Goal: Navigation & Orientation: Find specific page/section

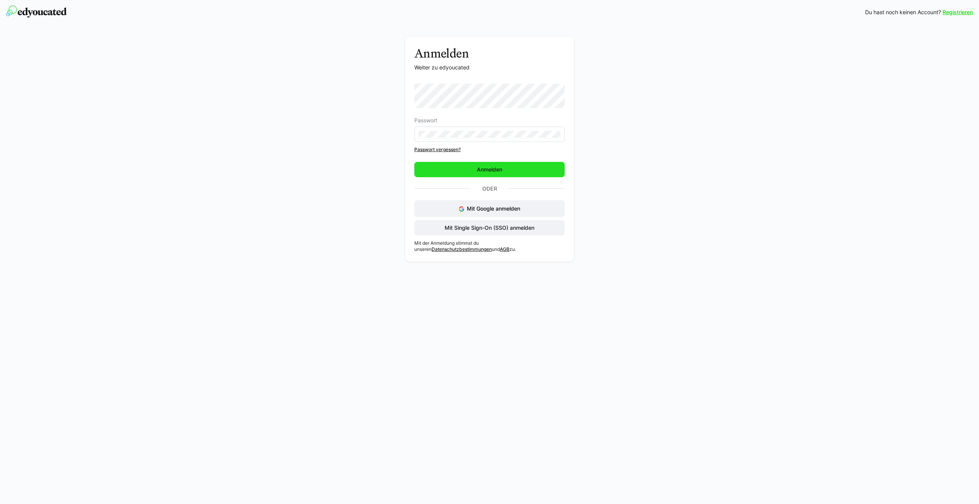
click at [481, 175] on span "Anmelden" at bounding box center [489, 169] width 150 height 15
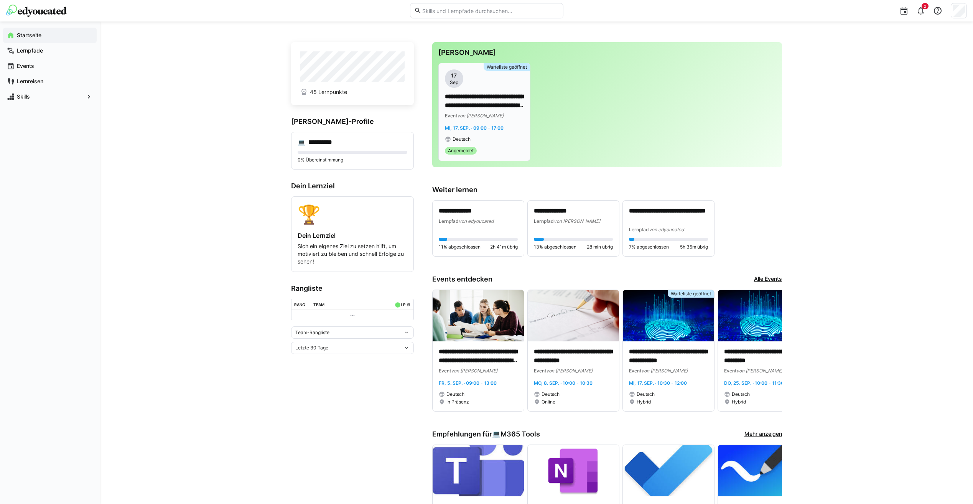
click at [482, 110] on p "**********" at bounding box center [484, 101] width 79 height 18
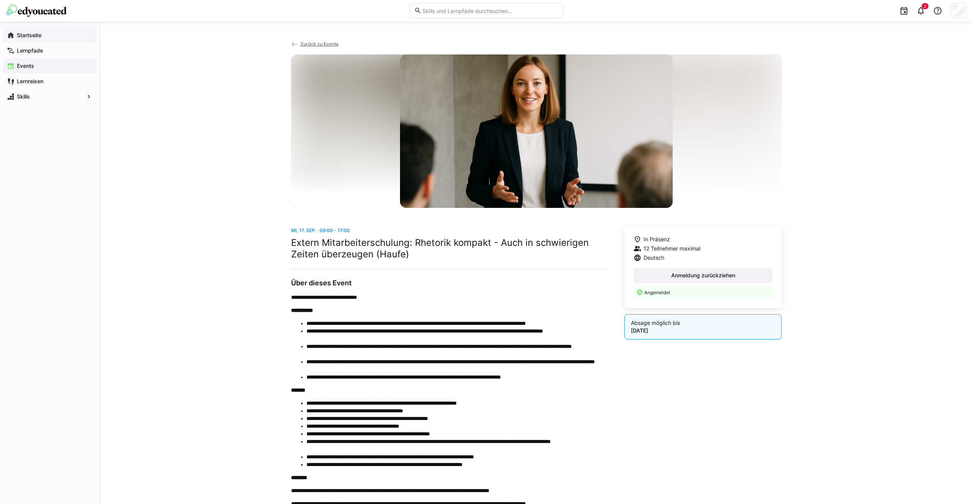
click at [0, 0] on app-navigation-label "Startseite" at bounding box center [0, 0] width 0 height 0
